Goal: Task Accomplishment & Management: Manage account settings

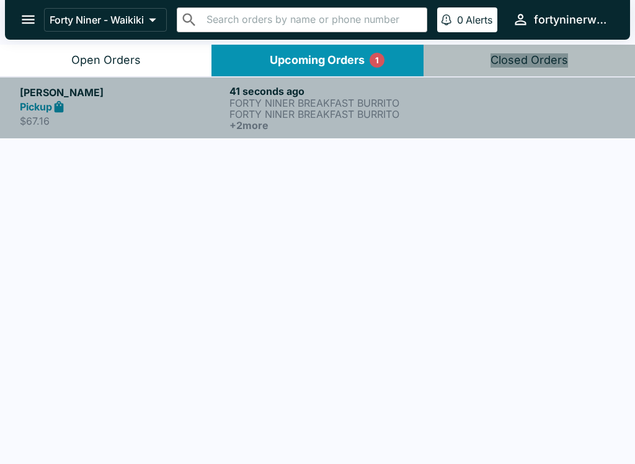
click at [346, 104] on p "FORTY NINER BREAKFAST BURRITO" at bounding box center [332, 102] width 205 height 11
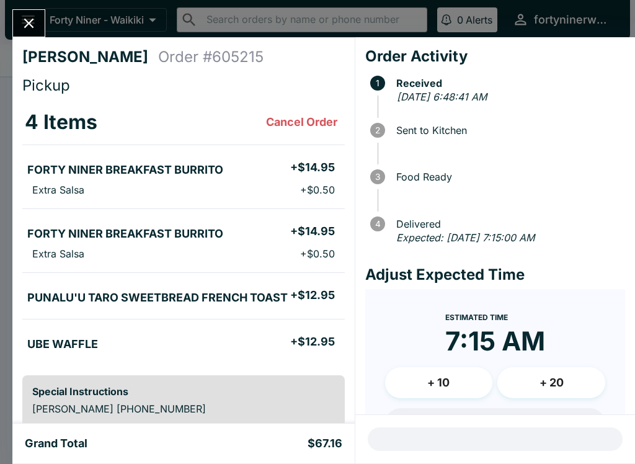
click at [38, 25] on button "Close" at bounding box center [29, 23] width 32 height 27
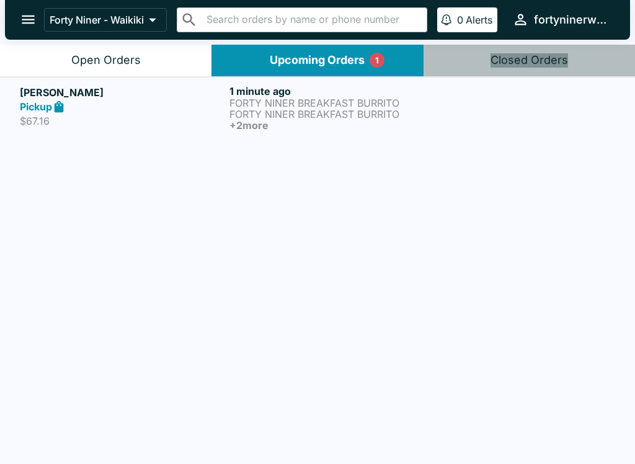
click at [245, 118] on p "FORTY NINER BREAKFAST BURRITO" at bounding box center [332, 114] width 205 height 11
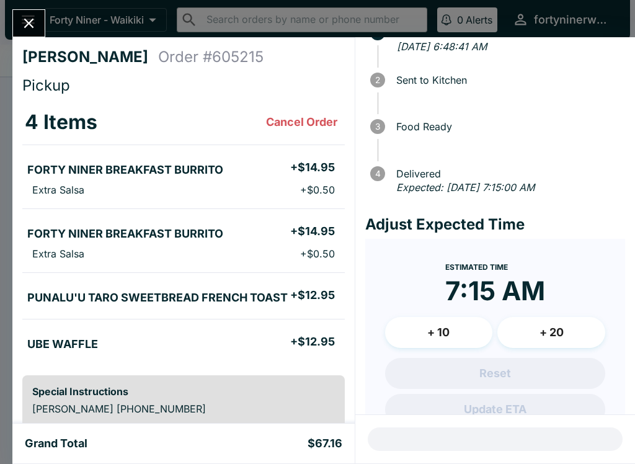
scroll to position [58, 0]
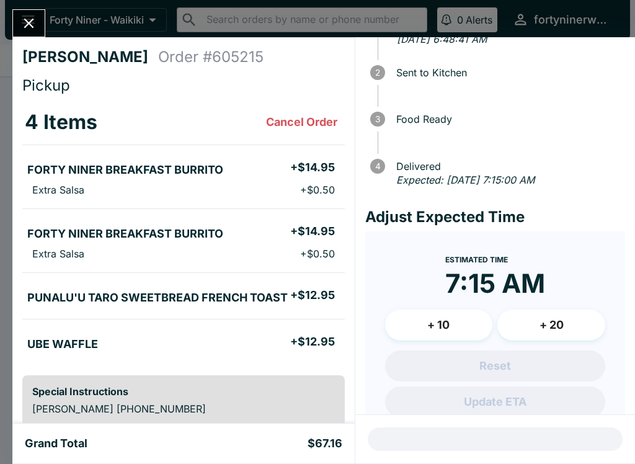
click at [42, 23] on button "Close" at bounding box center [29, 23] width 32 height 27
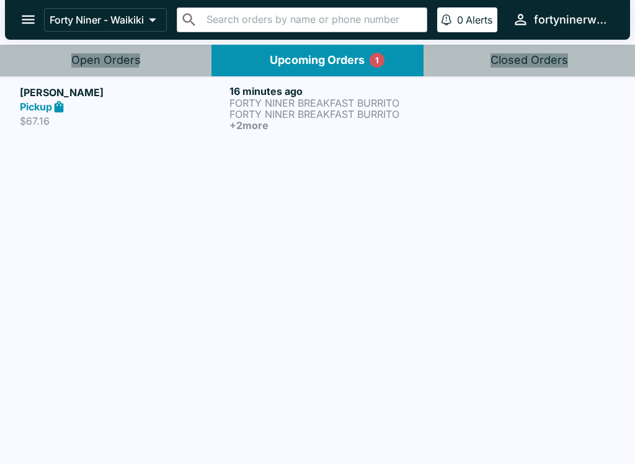
click at [63, 55] on button "Open Orders" at bounding box center [106, 61] width 212 height 32
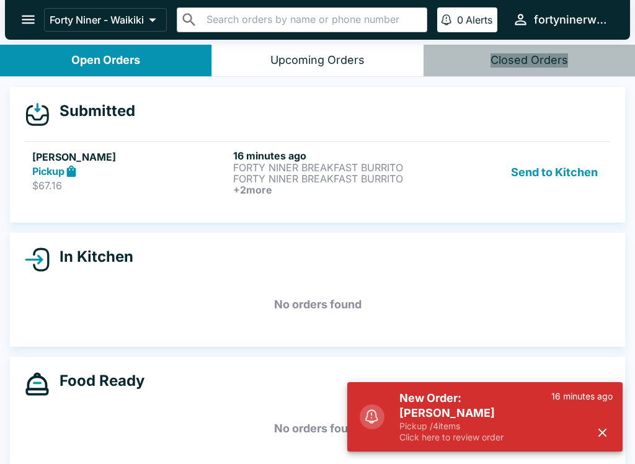
click at [457, 193] on div "Send to Kitchen" at bounding box center [519, 173] width 168 height 46
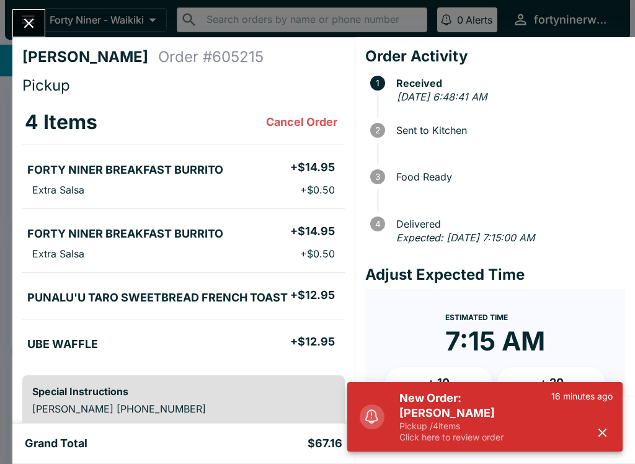
click at [597, 430] on icon "button" at bounding box center [603, 433] width 14 height 14
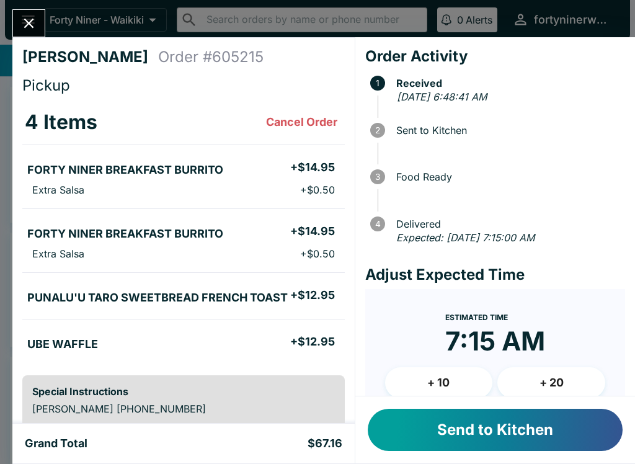
click at [527, 434] on button "Send to Kitchen" at bounding box center [495, 430] width 255 height 42
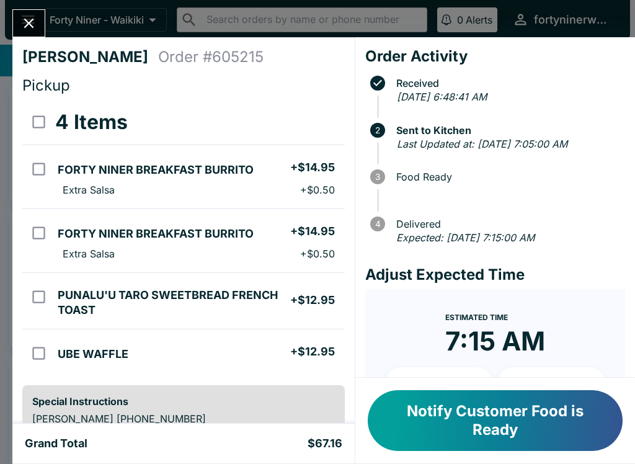
click at [32, 27] on icon "Close" at bounding box center [29, 24] width 10 height 10
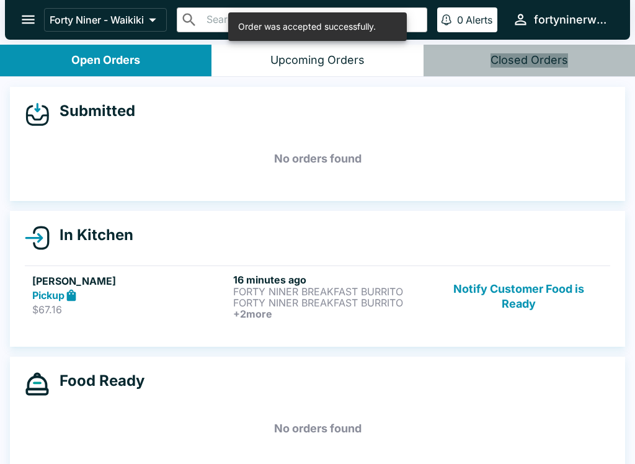
click at [158, 302] on div "Pickup" at bounding box center [130, 295] width 196 height 14
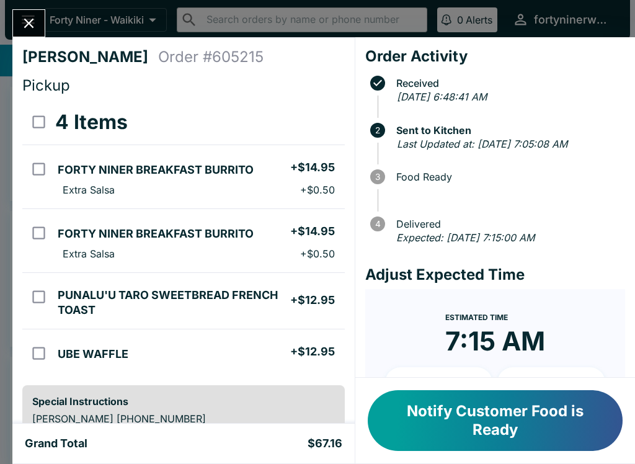
scroll to position [-1, 0]
click at [25, 20] on icon "Close" at bounding box center [29, 24] width 10 height 10
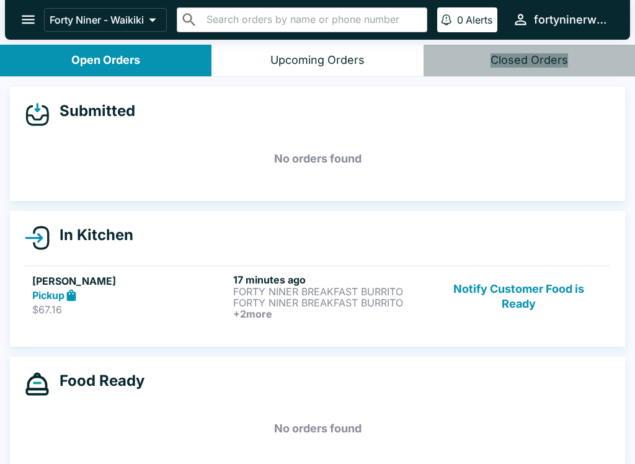
click at [531, 307] on button "Notify Customer Food is Ready" at bounding box center [519, 297] width 168 height 46
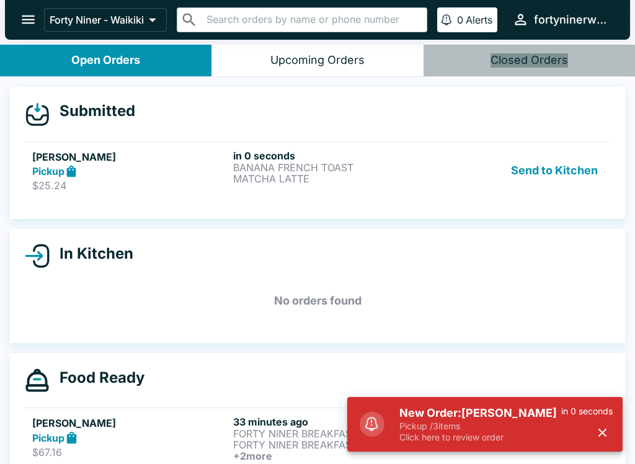
click at [524, 413] on h5 "New Order: [PERSON_NAME]" at bounding box center [481, 413] width 162 height 15
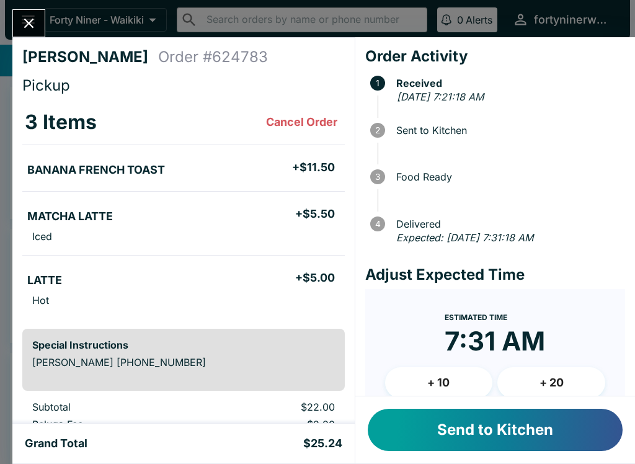
click at [534, 437] on button "Send to Kitchen" at bounding box center [495, 430] width 255 height 42
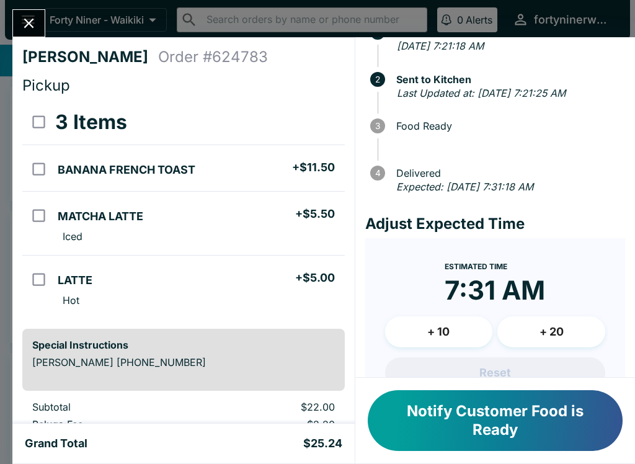
scroll to position [-6, 0]
click at [30, 21] on icon "Close" at bounding box center [28, 23] width 17 height 17
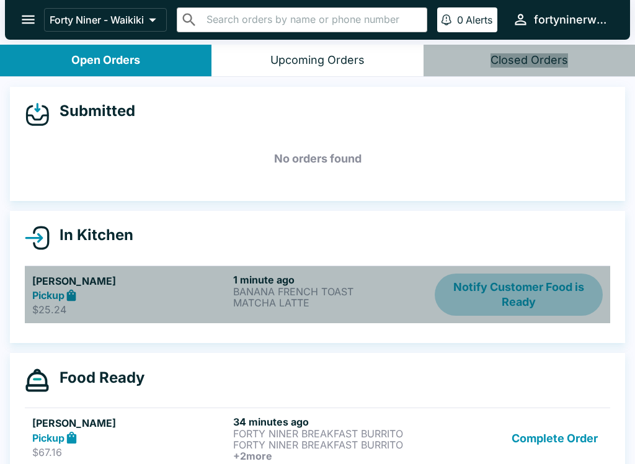
click at [527, 307] on button "Notify Customer Food is Ready" at bounding box center [519, 295] width 168 height 43
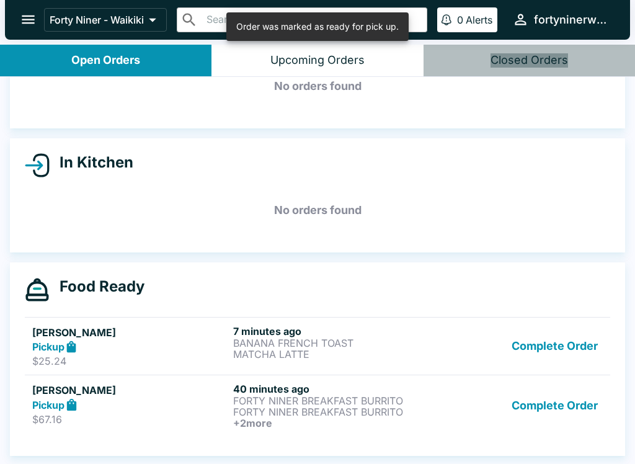
scroll to position [2, 0]
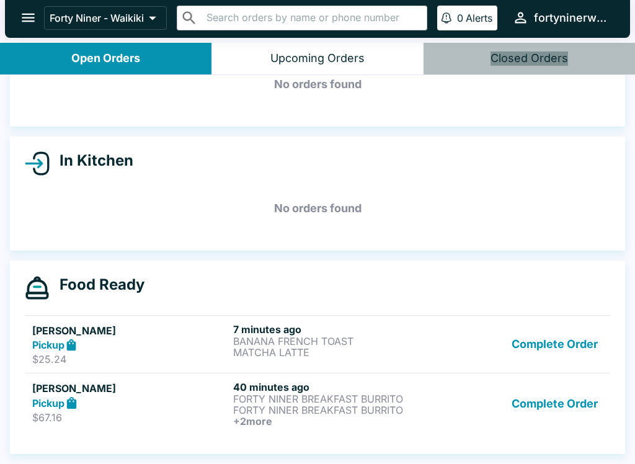
click at [559, 337] on button "Complete Order" at bounding box center [555, 344] width 96 height 43
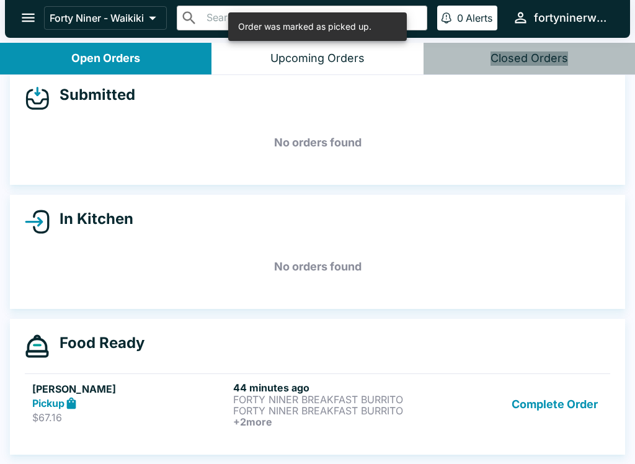
scroll to position [14, 0]
click at [574, 409] on button "Complete Order" at bounding box center [555, 405] width 96 height 46
